Goal: Navigation & Orientation: Find specific page/section

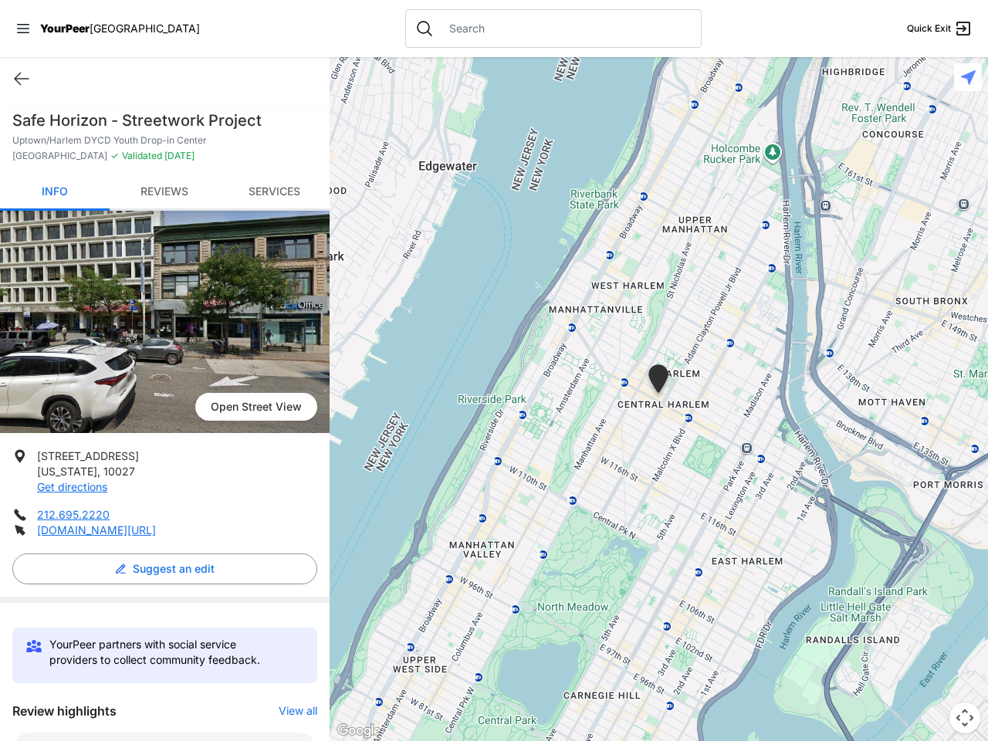
click at [23, 29] on icon at bounding box center [23, 28] width 12 height 9
click at [0, 0] on div "Home Explore services About Statement Donate Contact Us Privacy Terms" at bounding box center [0, 0] width 0 height 0
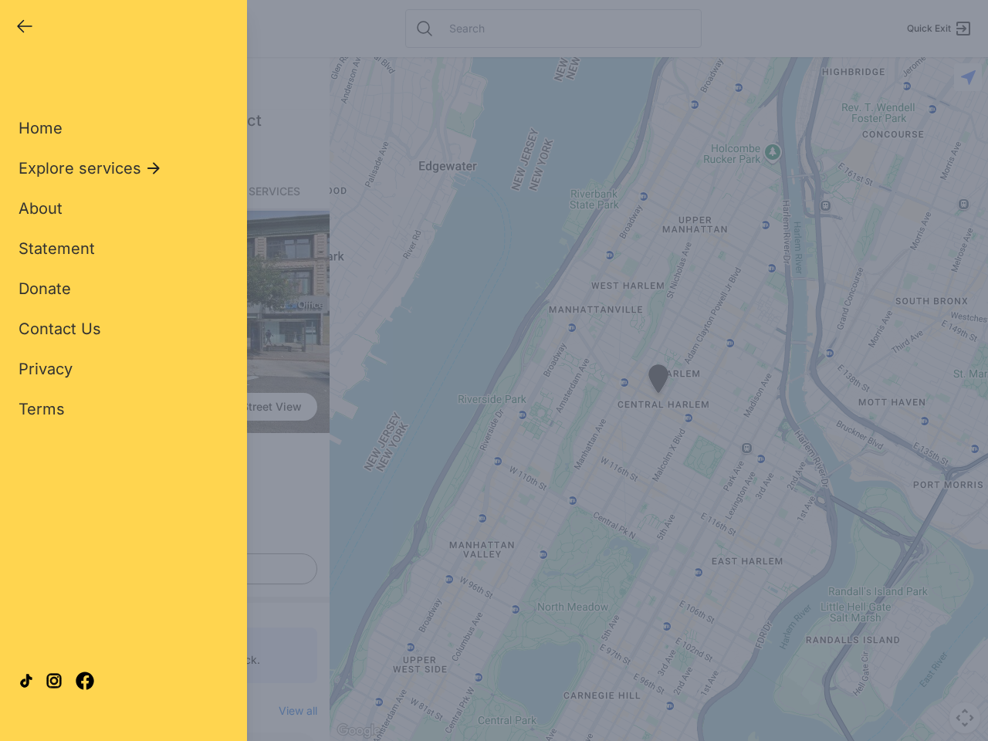
click at [161, 569] on div "Single Adult Families Soup Kitchen Food Pantry Toiletries Restrooms Showers Lau…" at bounding box center [124, 353] width 210 height 571
click at [290, 711] on div "Close panel YourPeer [GEOGRAPHIC_DATA] Quick Exit Single Adult Families Soup Ki…" at bounding box center [494, 370] width 988 height 741
click at [658, 399] on div "Close panel YourPeer [GEOGRAPHIC_DATA] Quick Exit Single Adult Families Soup Ki…" at bounding box center [494, 370] width 988 height 741
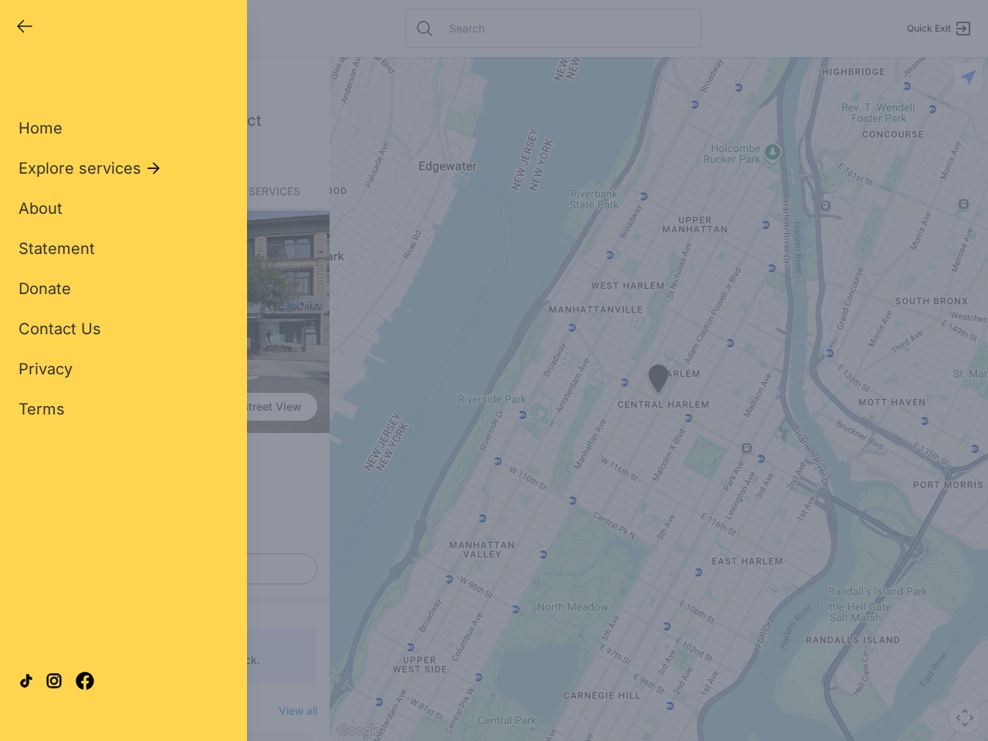
click at [658, 381] on div "Close panel YourPeer [GEOGRAPHIC_DATA] Quick Exit Single Adult Families Soup Ki…" at bounding box center [494, 370] width 988 height 741
click at [965, 718] on div "Close panel YourPeer [GEOGRAPHIC_DATA] Quick Exit Single Adult Families Soup Ki…" at bounding box center [494, 370] width 988 height 741
click at [968, 77] on div "Close panel YourPeer [GEOGRAPHIC_DATA] Quick Exit Single Adult Families Soup Ki…" at bounding box center [494, 370] width 988 height 741
